Goal: Information Seeking & Learning: Learn about a topic

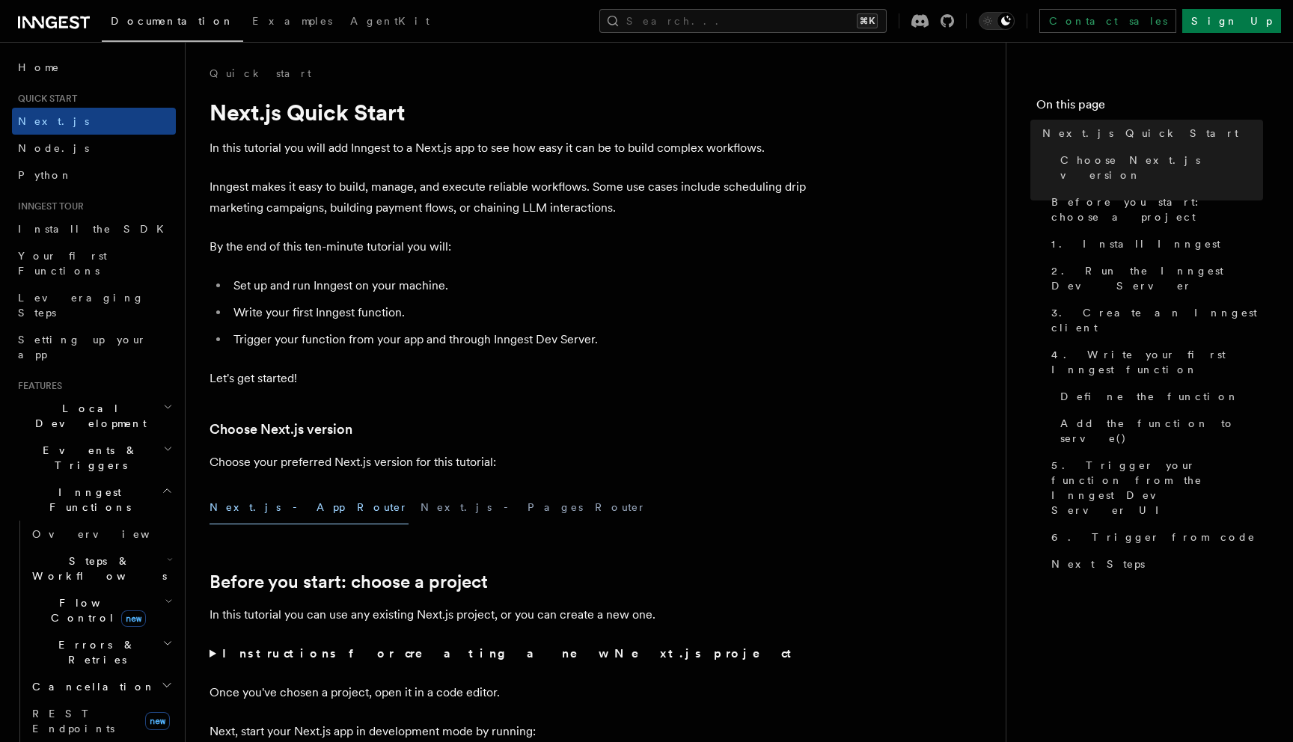
click at [31, 16] on icon at bounding box center [54, 22] width 72 height 18
